Goal: Transaction & Acquisition: Purchase product/service

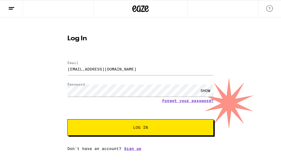
click at [142, 123] on button "Log In" at bounding box center [140, 128] width 146 height 16
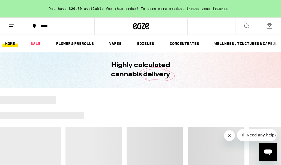
click at [53, 29] on button "*****" at bounding box center [58, 26] width 71 height 16
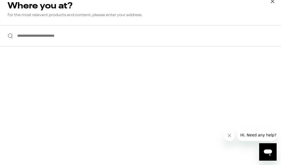
click at [65, 35] on input "**********" at bounding box center [140, 35] width 281 height 21
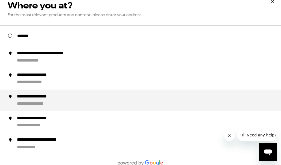
click at [58, 100] on div "**********" at bounding box center [42, 97] width 51 height 6
type input "**********"
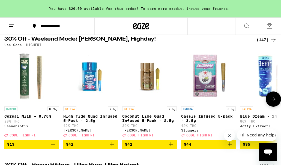
scroll to position [61, 0]
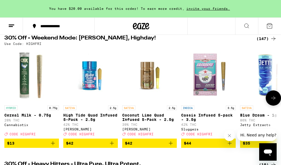
click at [274, 101] on icon at bounding box center [273, 98] width 7 height 7
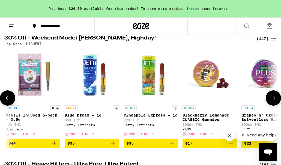
scroll to position [0, 213]
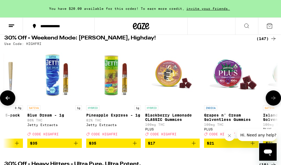
click at [274, 101] on icon at bounding box center [273, 98] width 7 height 7
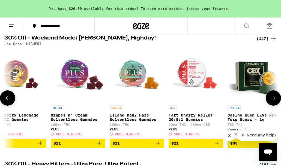
scroll to position [0, 426]
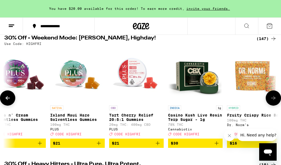
click at [274, 101] on icon at bounding box center [273, 98] width 7 height 7
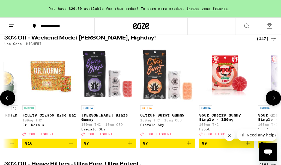
scroll to position [0, 639]
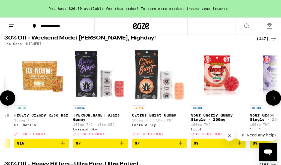
click at [274, 101] on icon at bounding box center [273, 98] width 7 height 7
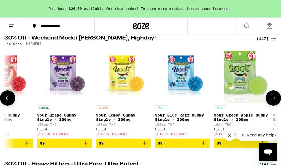
click at [274, 100] on icon at bounding box center [273, 98] width 4 height 4
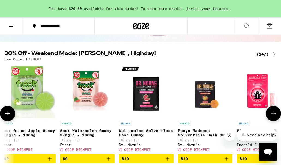
scroll to position [46, 0]
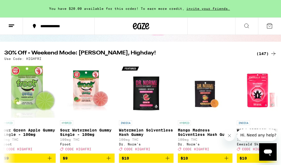
click at [264, 54] on div "(147)" at bounding box center [267, 53] width 20 height 7
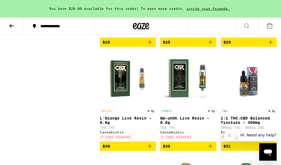
scroll to position [3479, 0]
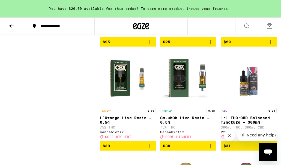
click at [150, 45] on icon "Add to bag" at bounding box center [150, 42] width 7 height 7
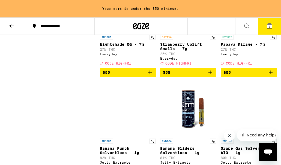
scroll to position [4770, 0]
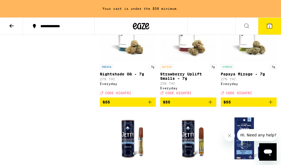
click at [13, 24] on icon at bounding box center [11, 26] width 7 height 7
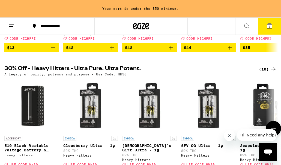
scroll to position [157, 0]
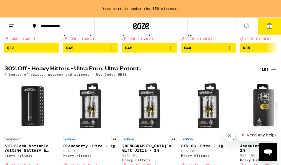
click at [267, 73] on div "(10)" at bounding box center [268, 69] width 18 height 7
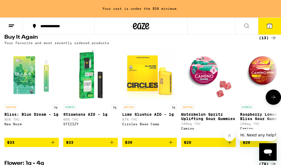
scroll to position [444, 0]
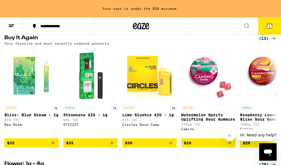
click at [8, 26] on icon at bounding box center [11, 26] width 7 height 7
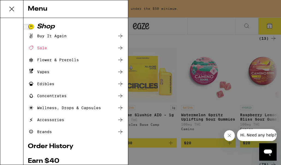
click at [40, 73] on div "Vapes" at bounding box center [39, 72] width 22 height 7
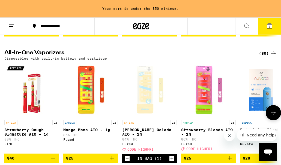
scroll to position [296, 0]
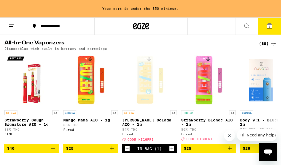
click at [267, 47] on div "(80)" at bounding box center [268, 43] width 18 height 7
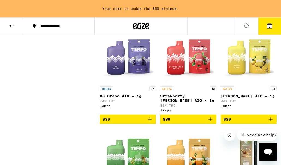
scroll to position [1169, 0]
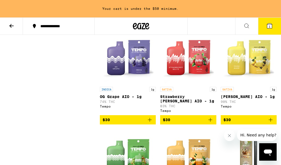
click at [202, 123] on span "$30" at bounding box center [188, 120] width 50 height 7
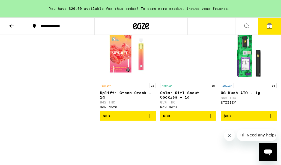
scroll to position [1677, 0]
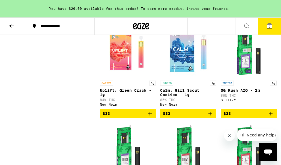
click at [271, 27] on icon at bounding box center [269, 25] width 5 height 5
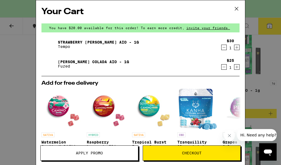
click at [279, 50] on div "Your Cart You have $20.00 available for this order! To earn more credit, invite…" at bounding box center [140, 82] width 281 height 165
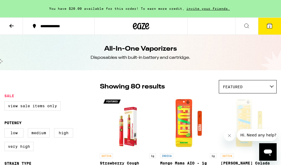
click at [16, 28] on button at bounding box center [11, 26] width 23 height 17
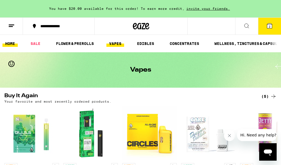
click at [11, 47] on link "HOME" at bounding box center [9, 43] width 15 height 7
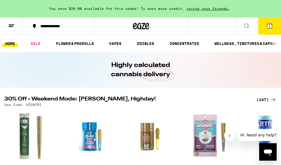
click at [262, 25] on button "2" at bounding box center [269, 26] width 23 height 17
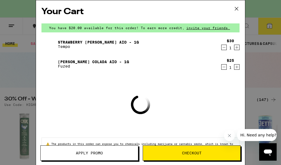
click at [101, 155] on span "Apply Promo" at bounding box center [89, 153] width 27 height 4
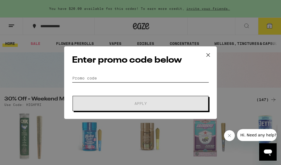
click at [123, 77] on input "Promo Code" at bounding box center [140, 78] width 137 height 8
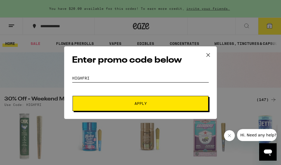
type input "HIGHFRI"
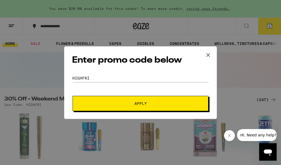
click at [138, 99] on button "Apply" at bounding box center [141, 103] width 136 height 15
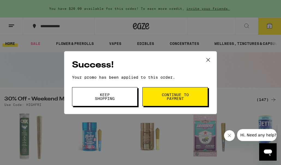
click at [168, 97] on span "Continue to payment" at bounding box center [175, 97] width 28 height 8
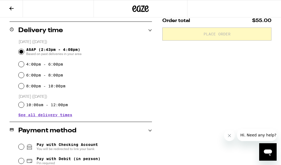
scroll to position [156, 0]
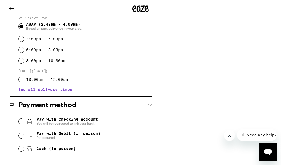
click at [24, 149] on div "Cash (in person)" at bounding box center [85, 149] width 133 height 12
click at [24, 150] on div "Cash (in person)" at bounding box center [85, 149] width 133 height 12
click at [20, 150] on input "Cash (in person)" at bounding box center [21, 148] width 5 height 5
radio input "true"
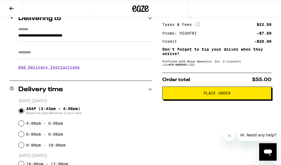
scroll to position [72, 0]
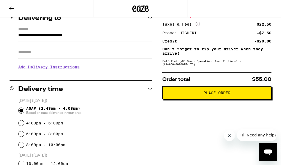
click at [219, 93] on span "Place Order" at bounding box center [217, 93] width 27 height 4
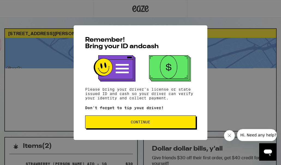
click at [130, 121] on button "Continue" at bounding box center [140, 122] width 111 height 13
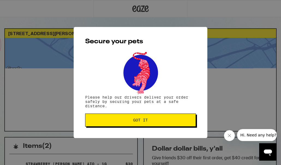
click at [130, 121] on span "Got it" at bounding box center [141, 120] width 102 height 4
